Goal: Navigation & Orientation: Find specific page/section

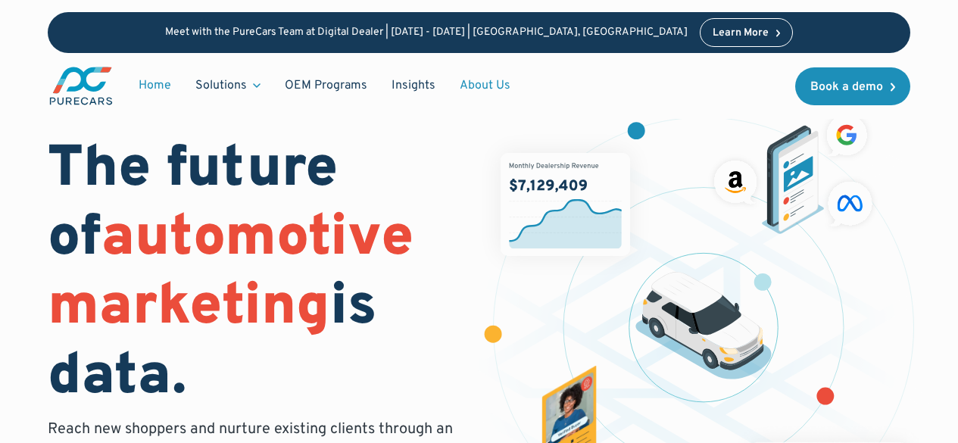
click at [487, 86] on link "About Us" at bounding box center [485, 85] width 75 height 29
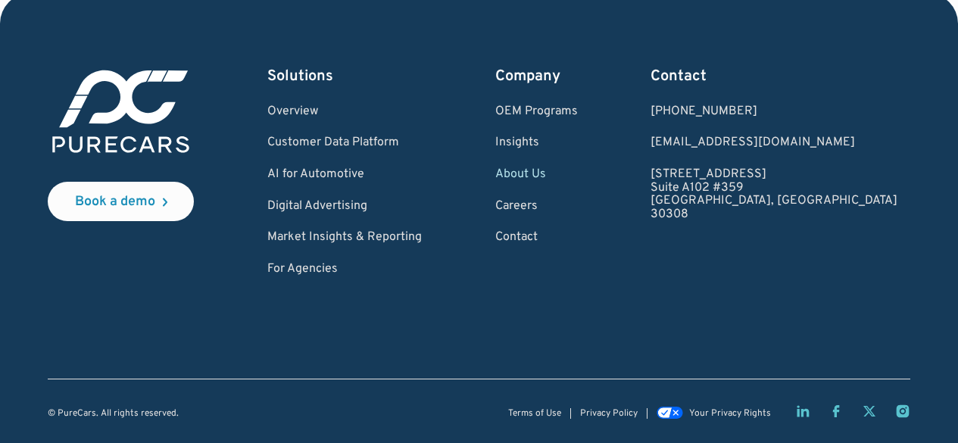
scroll to position [4333, 0]
click at [574, 206] on link "Careers" at bounding box center [537, 207] width 83 height 14
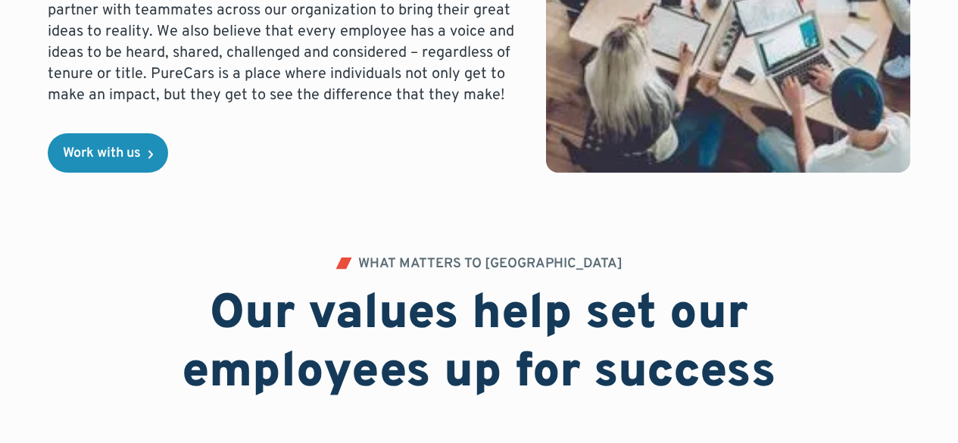
scroll to position [893, 0]
